Goal: Browse casually

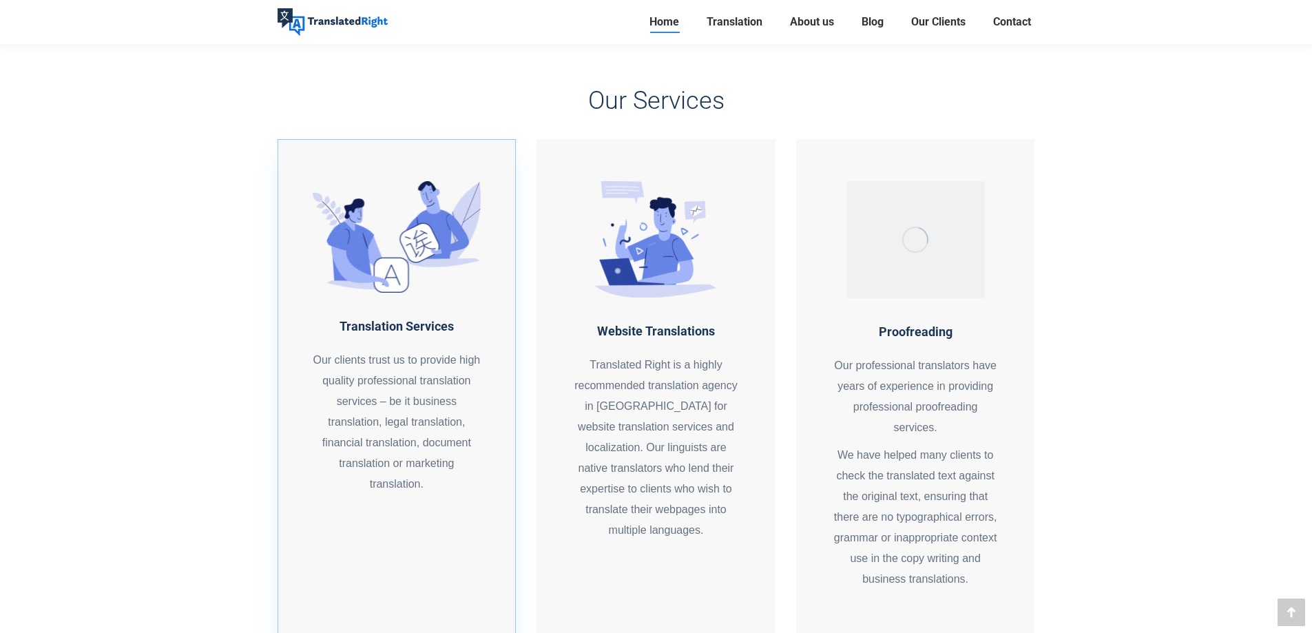
scroll to position [1033, 0]
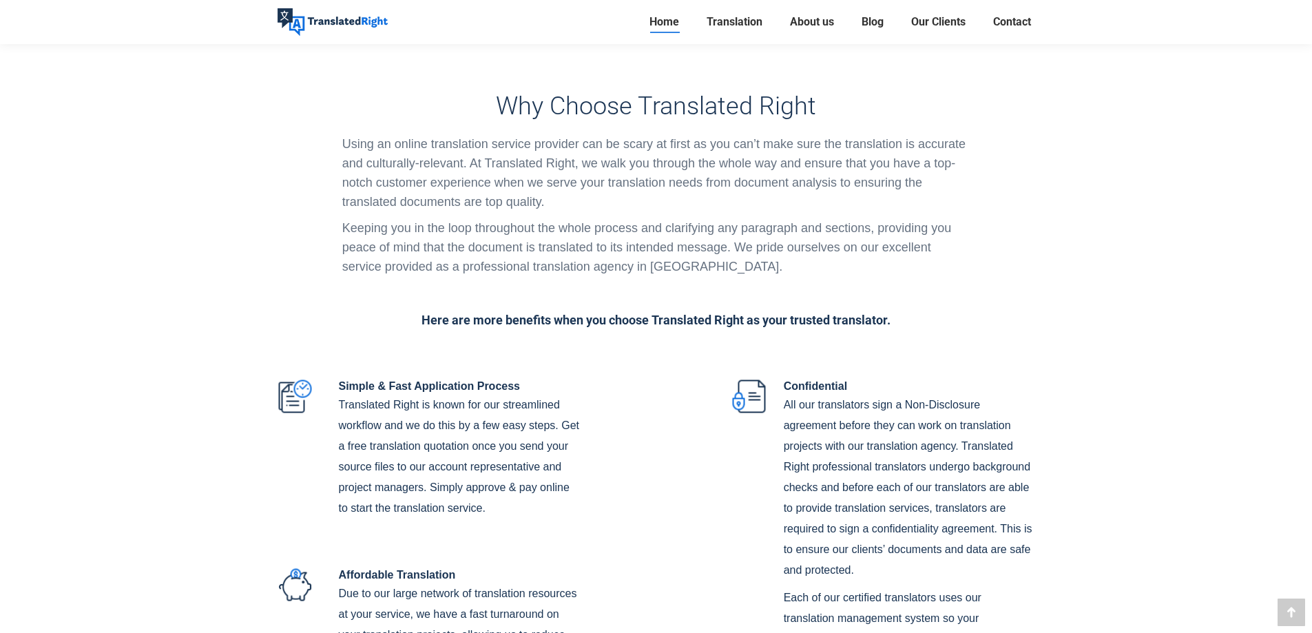
scroll to position [3512, 0]
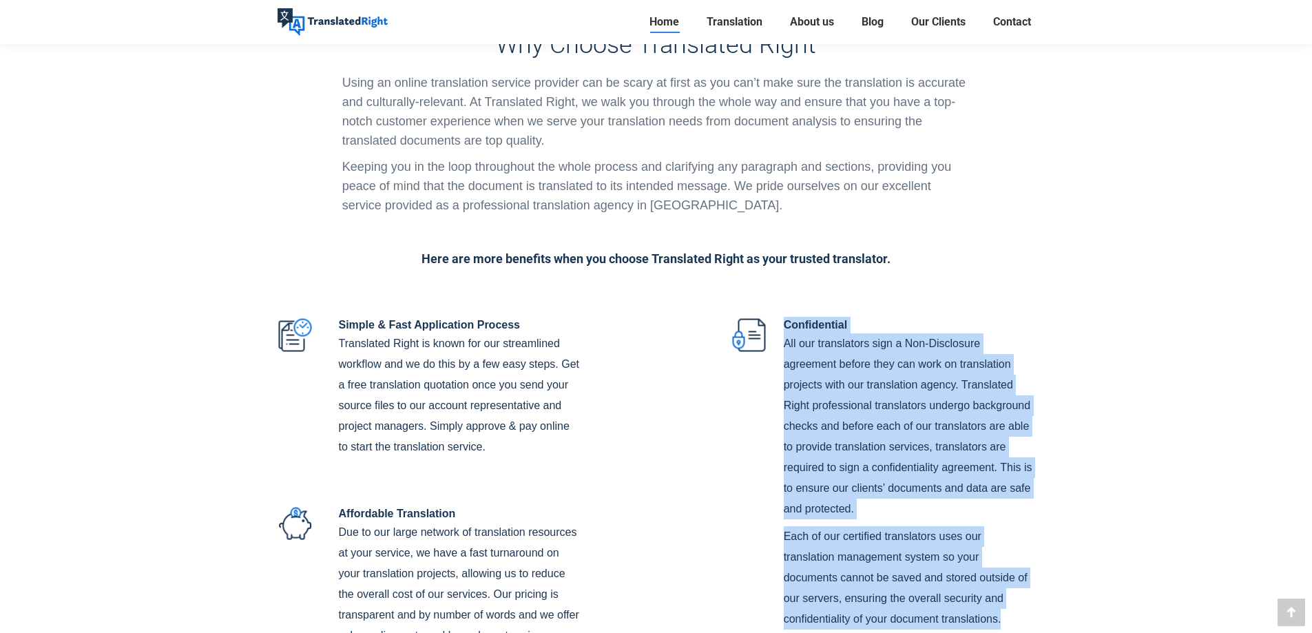
drag, startPoint x: 784, startPoint y: 198, endPoint x: 1024, endPoint y: 491, distance: 378.8
click at [1021, 492] on div "Confidential All our translators sign a Non-Disclosure agreement before they ca…" at bounding box center [901, 473] width 269 height 313
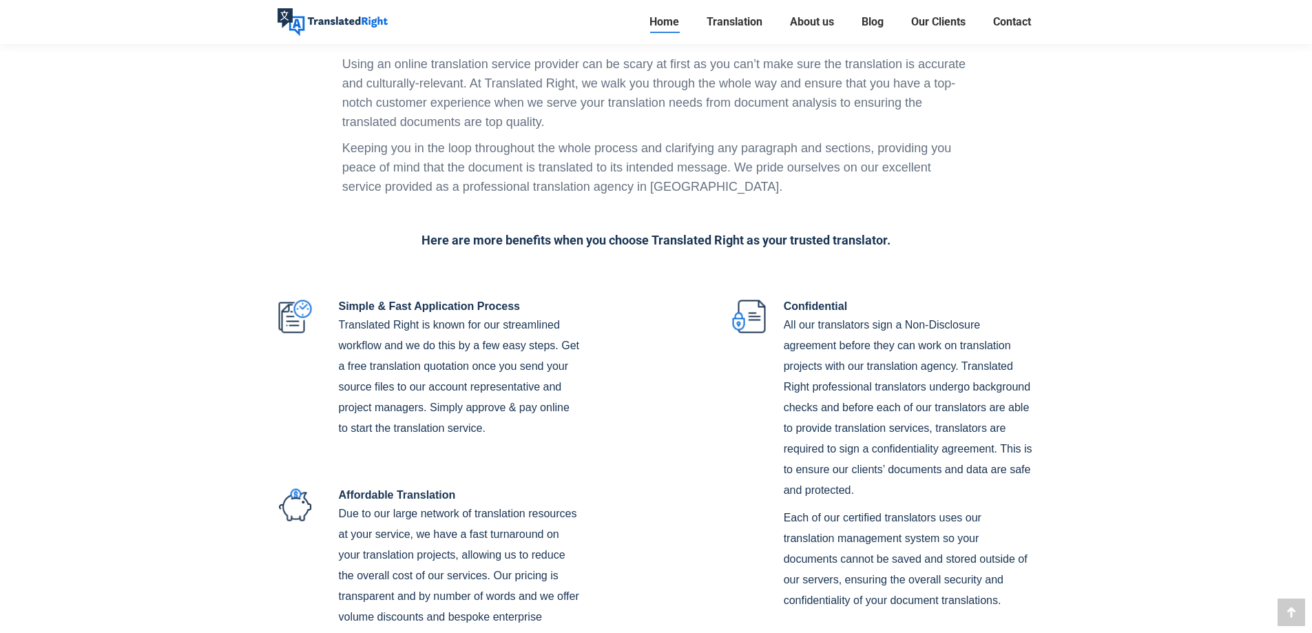
scroll to position [3650, 0]
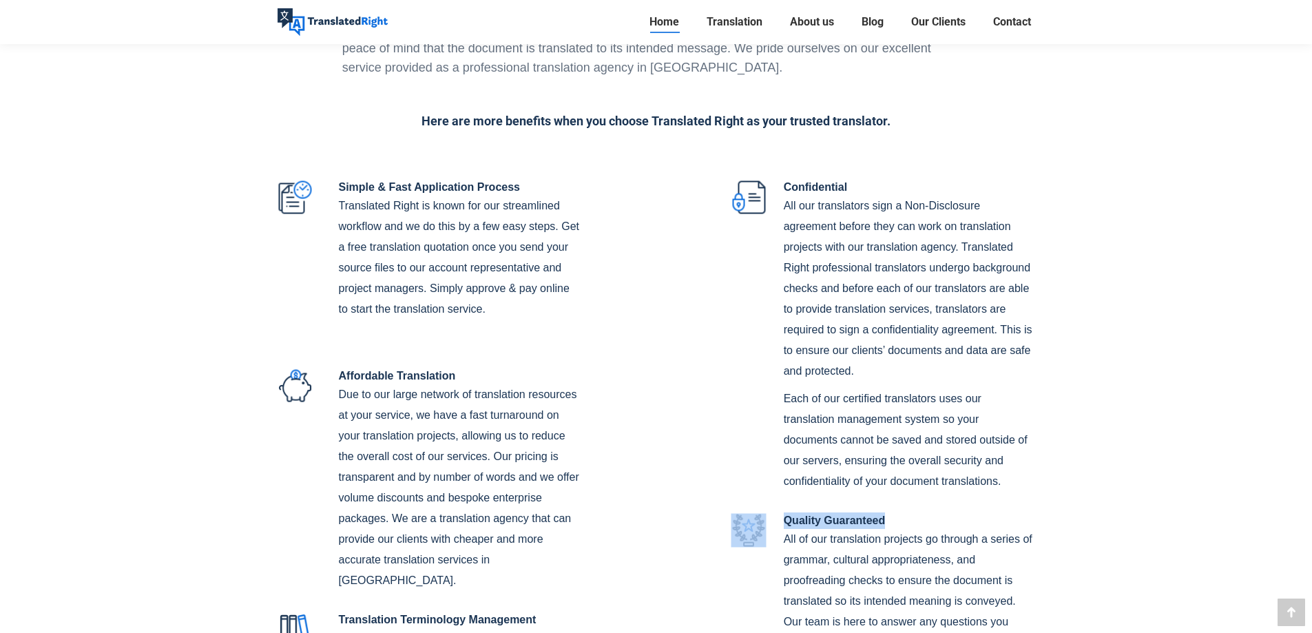
drag, startPoint x: 897, startPoint y: 397, endPoint x: 756, endPoint y: 396, distance: 141.2
click at [756, 512] on li "Quality Guaranteed All of our translation projects go through a series of gramm…" at bounding box center [883, 627] width 304 height 230
click at [753, 513] on img at bounding box center [748, 530] width 35 height 34
click at [744, 358] on li "Confidential All our translators sign a Non-Disclosure agreement before they ca…" at bounding box center [883, 335] width 304 height 313
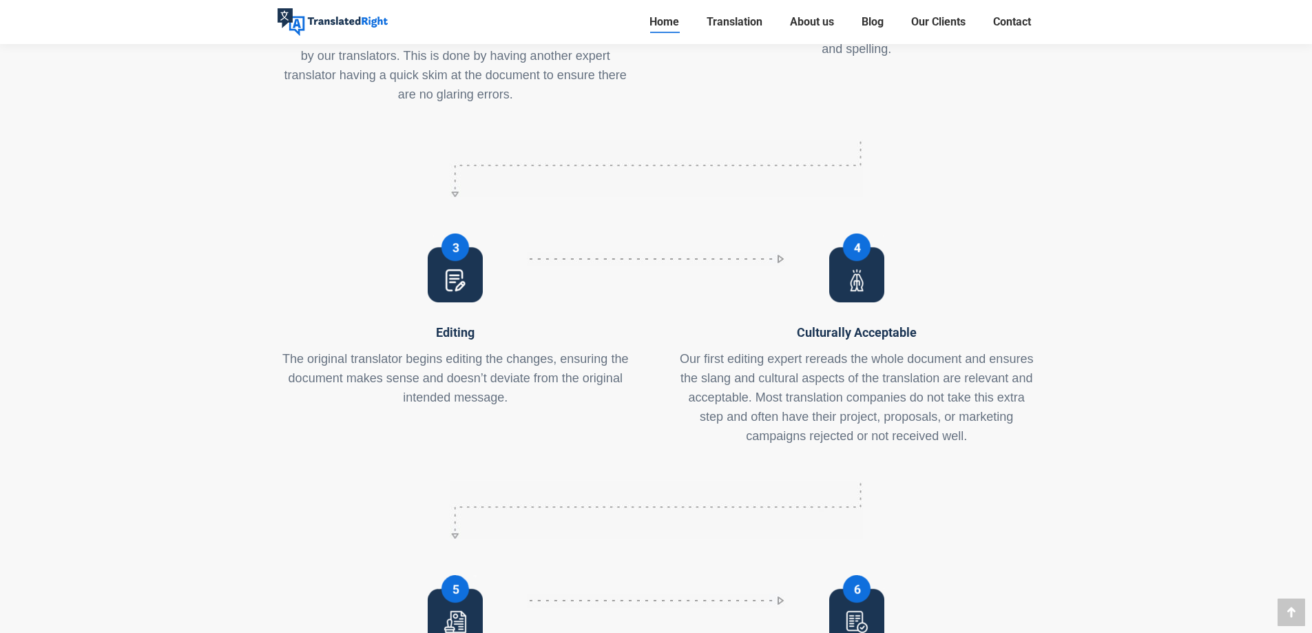
scroll to position [6198, 0]
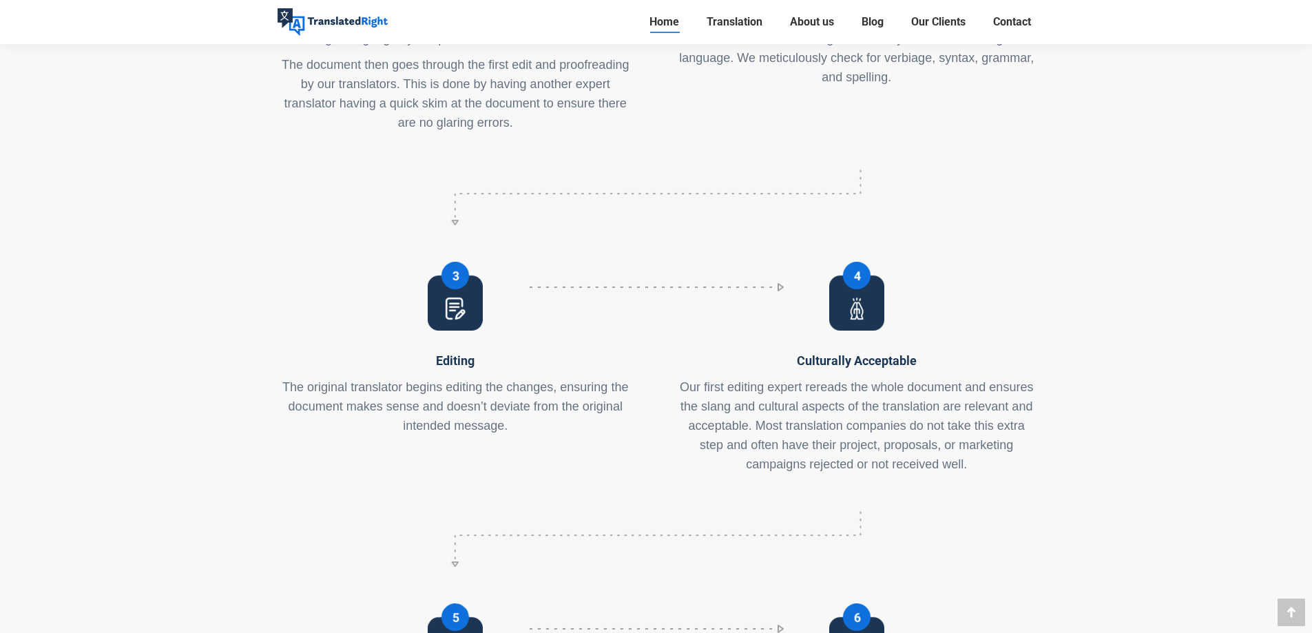
drag, startPoint x: 864, startPoint y: 372, endPoint x: 880, endPoint y: 376, distance: 16.4
click at [880, 510] on div at bounding box center [657, 538] width 758 height 57
